Goal: Find specific page/section: Find specific page/section

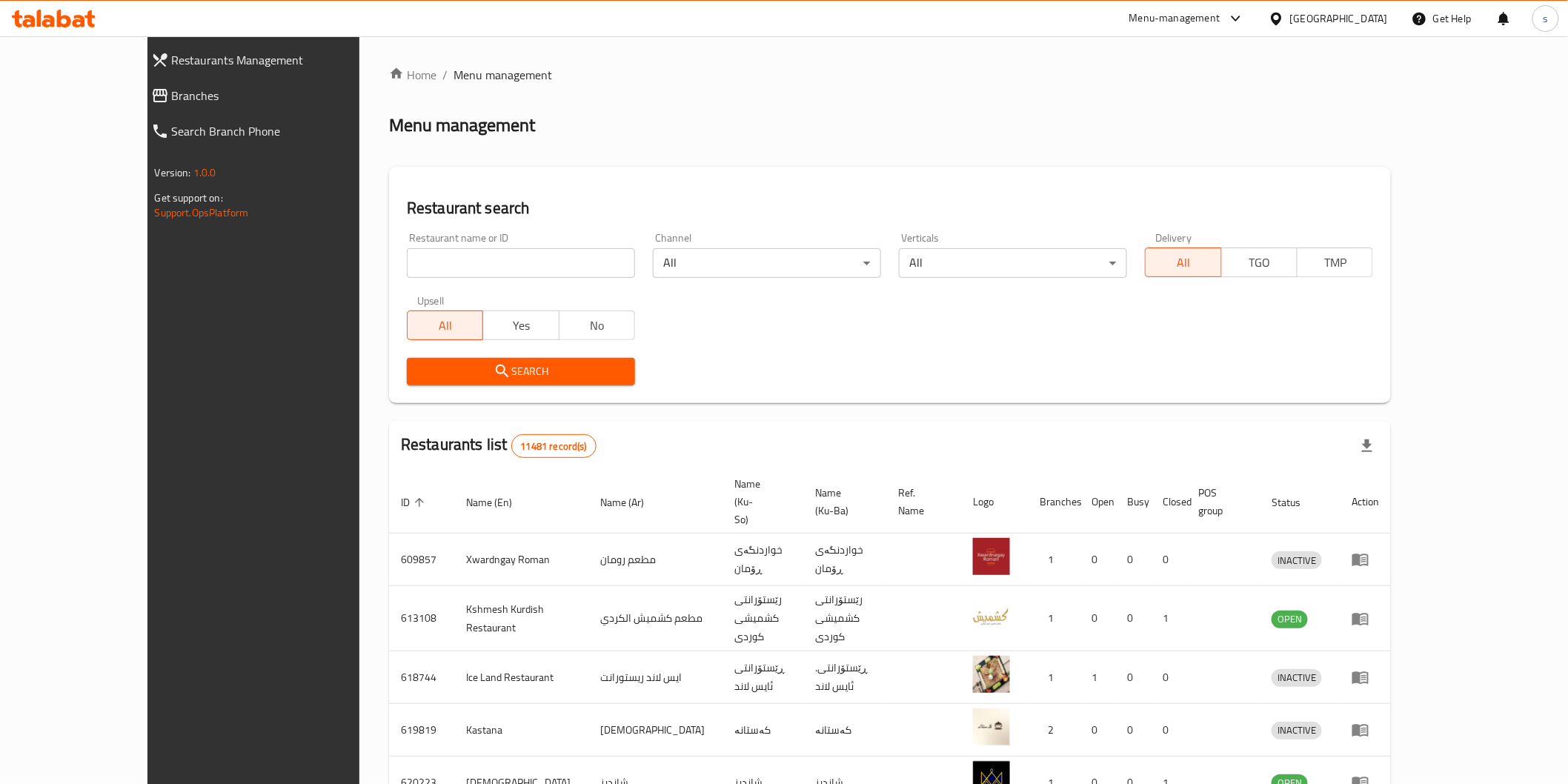
click at [69, 17] on icon at bounding box center [53, 18] width 83 height 18
drag, startPoint x: 0, startPoint y: 0, endPoint x: 440, endPoint y: 268, distance: 515.2
click at [440, 268] on input "search" at bounding box center [520, 263] width 228 height 30
paste input "650134"
type input "650134"
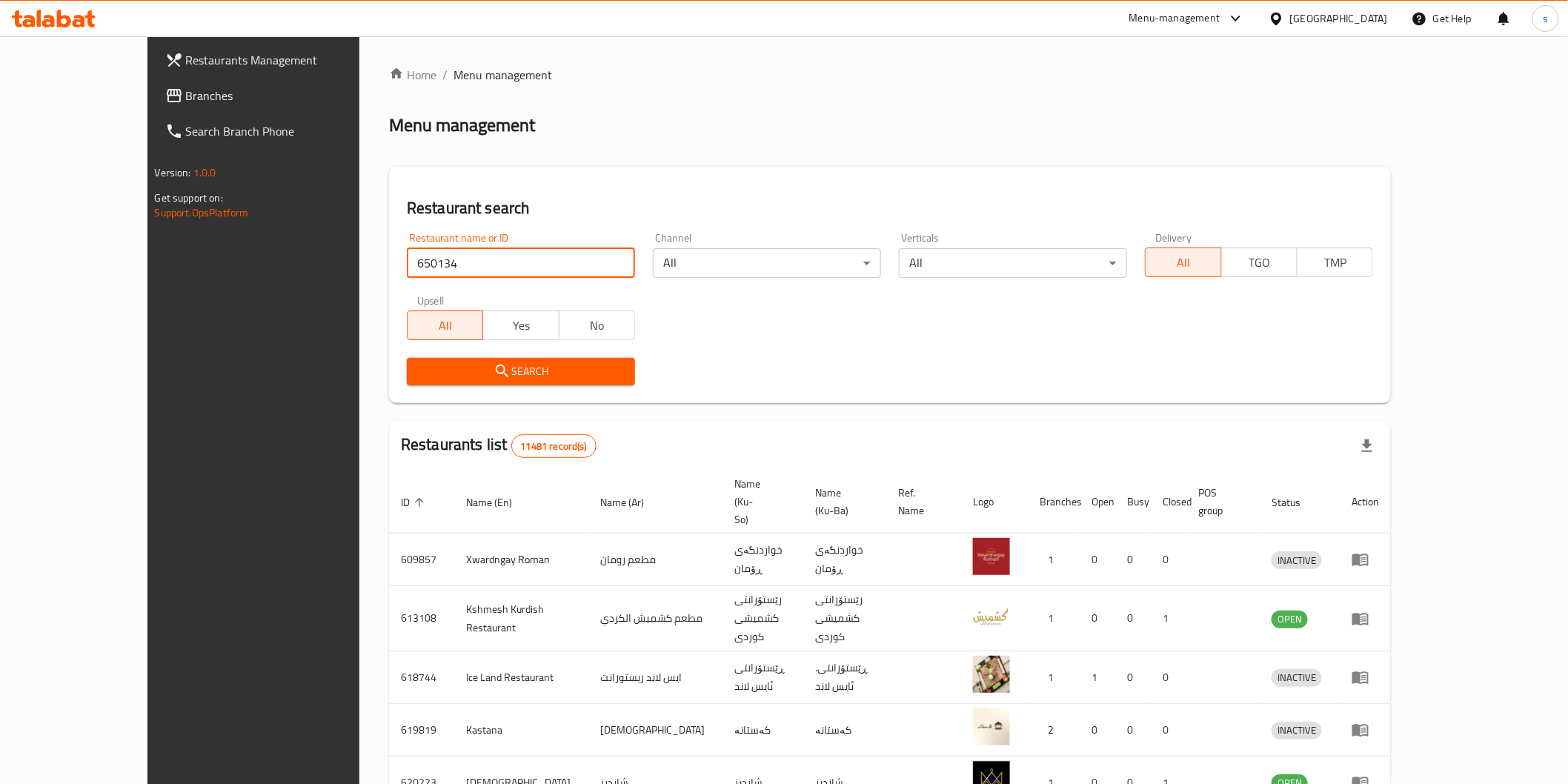
click button "Search" at bounding box center [520, 372] width 228 height 28
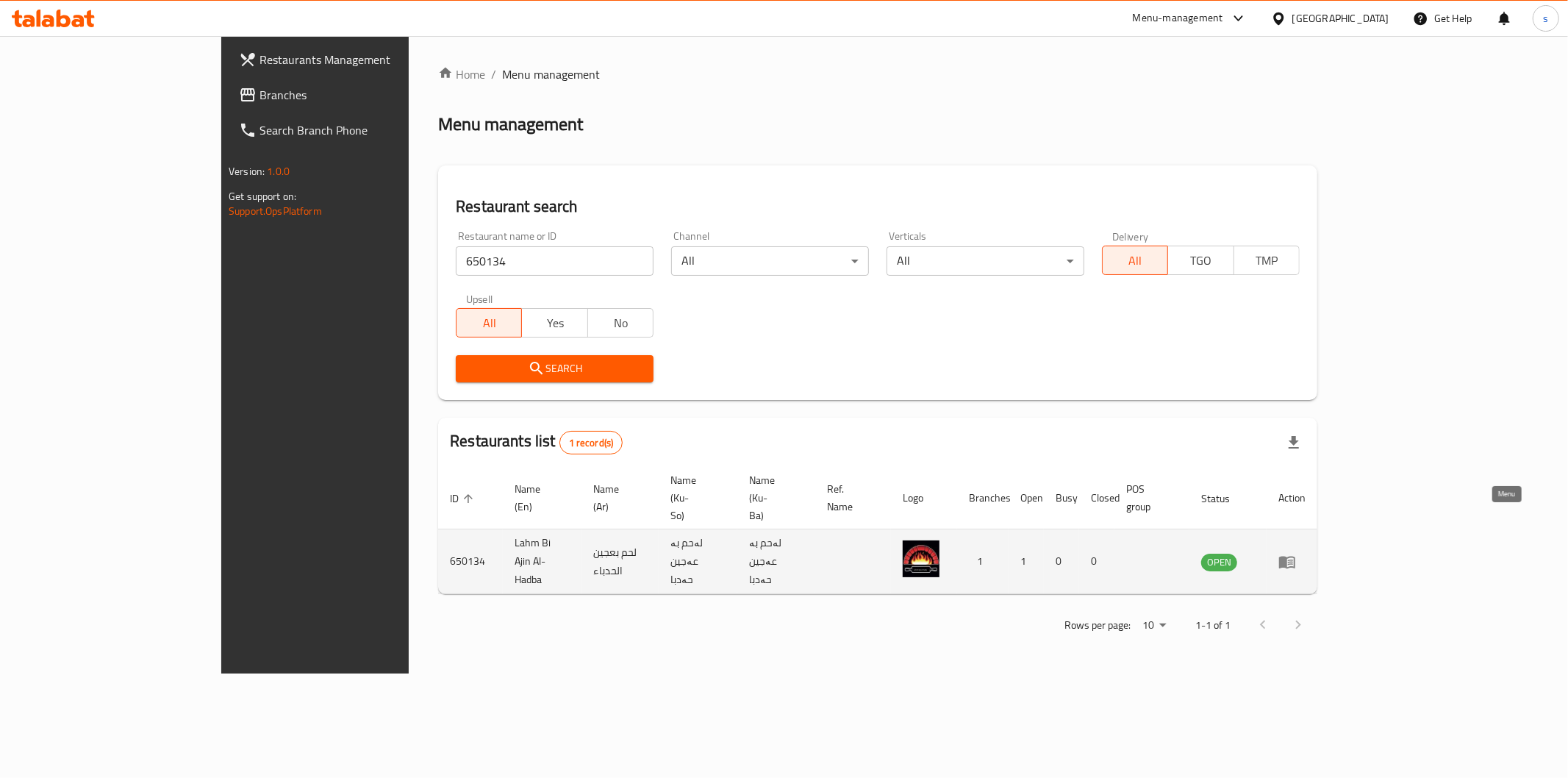
click at [1305, 553] on link "enhanced table" at bounding box center [1291, 561] width 27 height 17
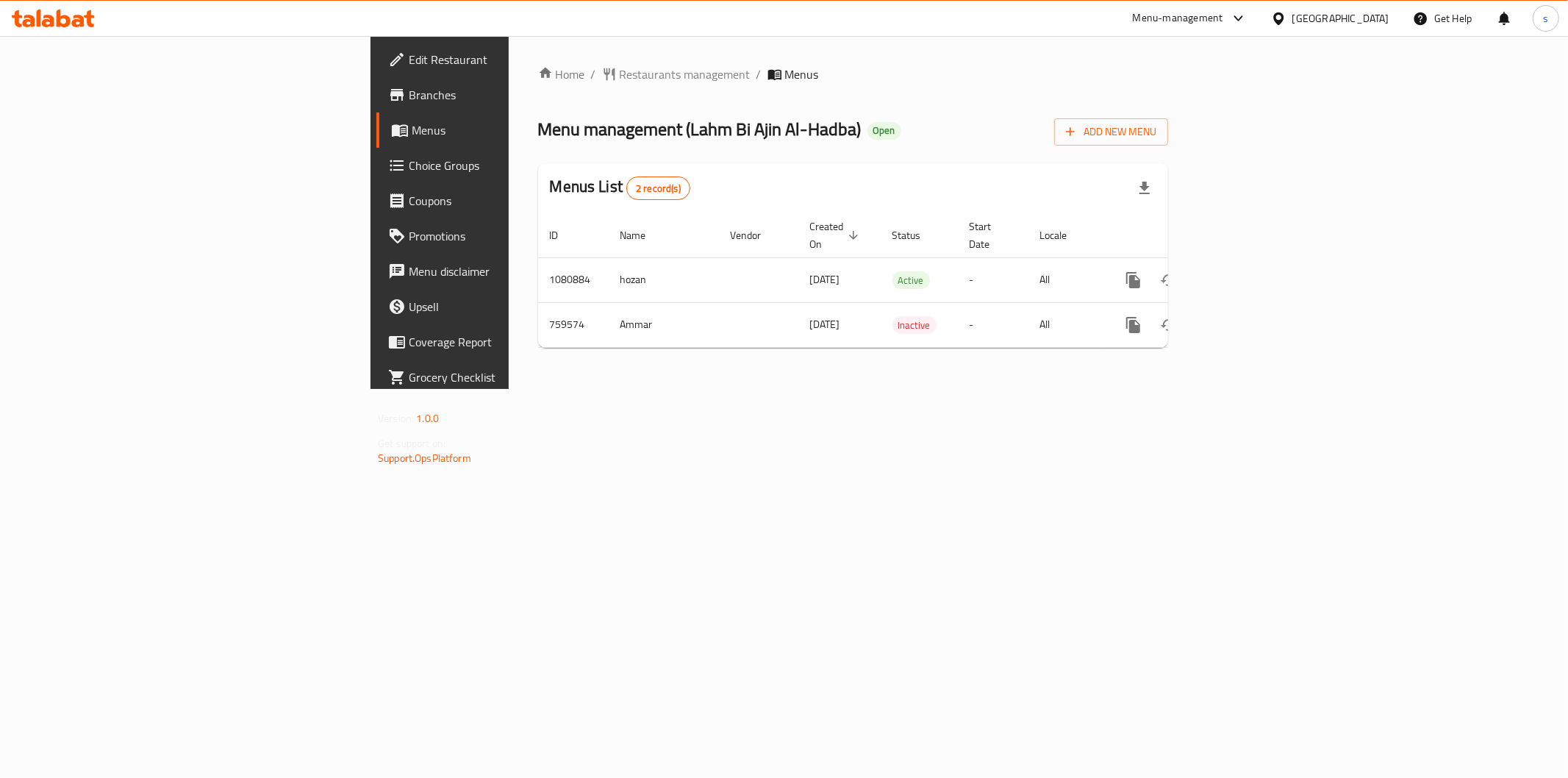
click at [408, 99] on span "Branches" at bounding box center [514, 94] width 212 height 17
